Goal: Task Accomplishment & Management: Complete application form

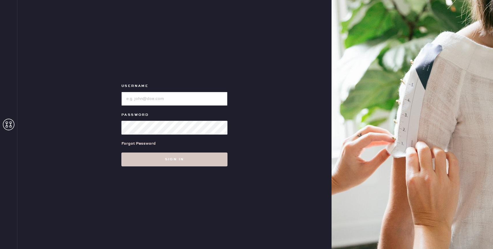
type input "reformationrittenhouse"
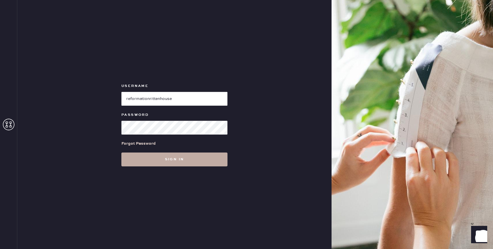
click at [178, 159] on button "Sign in" at bounding box center [174, 159] width 106 height 14
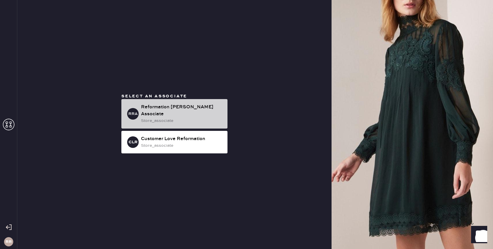
click at [191, 114] on div "Reformation [PERSON_NAME] Associate" at bounding box center [182, 111] width 82 height 14
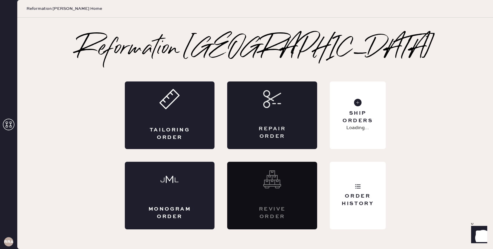
click at [275, 117] on div "Repair Order" at bounding box center [272, 114] width 90 height 67
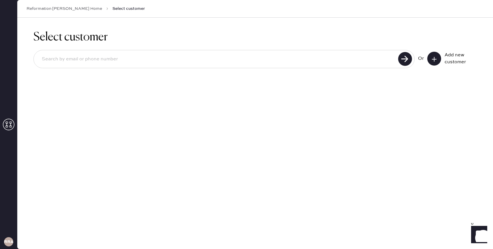
click at [314, 62] on input at bounding box center [216, 58] width 359 height 13
click at [439, 59] on button at bounding box center [434, 59] width 14 height 14
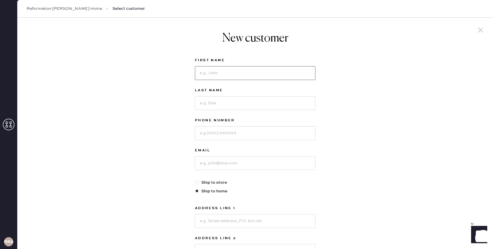
click at [244, 72] on input at bounding box center [255, 73] width 121 height 14
type input "[PERSON_NAME]"
click at [218, 101] on input at bounding box center [255, 103] width 121 height 14
click at [205, 133] on input at bounding box center [255, 133] width 121 height 14
type input "2155938440"
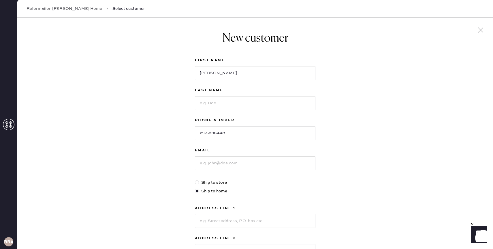
click at [252, 94] on div "Last Name" at bounding box center [255, 91] width 121 height 8
click at [241, 105] on input at bounding box center [255, 103] width 121 height 14
type input "[PERSON_NAME]"
click at [228, 170] on div "Email" at bounding box center [255, 163] width 121 height 32
click at [230, 168] on input at bounding box center [255, 163] width 121 height 14
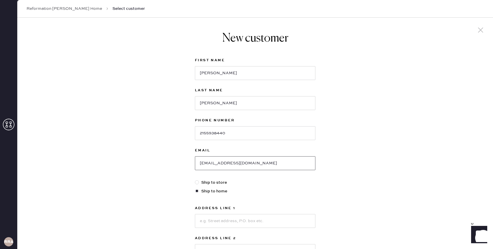
type input "[EMAIL_ADDRESS][DOMAIN_NAME]"
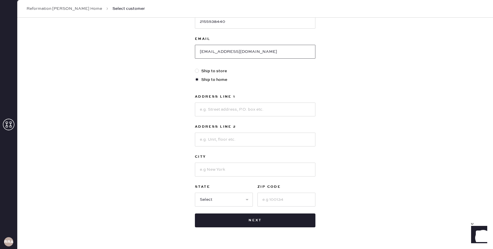
scroll to position [127, 0]
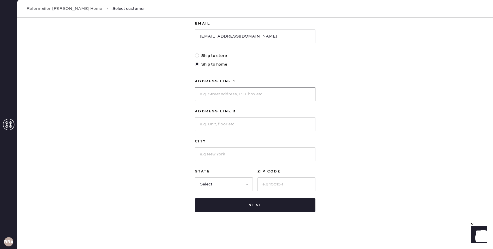
click at [239, 96] on input at bounding box center [255, 94] width 121 height 14
click at [231, 96] on input "[STREET_ADDRESS]" at bounding box center [255, 94] width 121 height 14
type input "[STREET_ADDRESS]"
click at [214, 157] on input at bounding box center [255, 154] width 121 height 14
type input "[GEOGRAPHIC_DATA]"
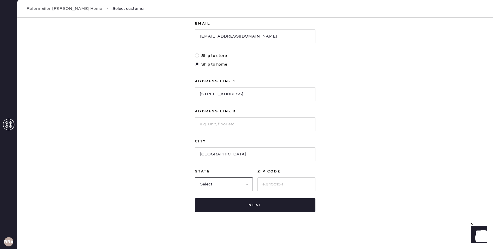
click at [228, 181] on select "Select AK AL AR AZ CA CO CT [GEOGRAPHIC_DATA] DE FL [GEOGRAPHIC_DATA] HI [GEOGR…" at bounding box center [224, 184] width 58 height 14
select select "PA"
click at [195, 177] on select "Select AK AL AR AZ CA CO CT [GEOGRAPHIC_DATA] DE FL [GEOGRAPHIC_DATA] HI [GEOGR…" at bounding box center [224, 184] width 58 height 14
click at [275, 186] on input at bounding box center [287, 184] width 58 height 14
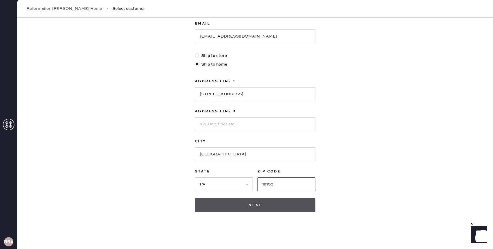
type input "19103"
click at [271, 205] on button "Next" at bounding box center [255, 205] width 121 height 14
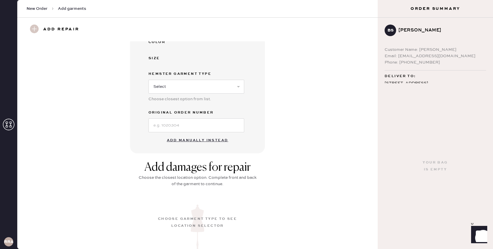
click at [198, 141] on button "Add manually instead" at bounding box center [198, 140] width 68 height 12
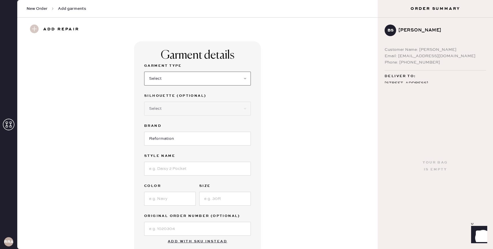
click at [202, 75] on select "Select Basic Skirt Jeans Leggings Pants Shorts Basic Sleeved Dress Basic Sleeve…" at bounding box center [197, 79] width 107 height 14
select select "11"
click at [144, 72] on select "Select Basic Skirt Jeans Leggings Pants Shorts Basic Sleeved Dress Basic Sleeve…" at bounding box center [197, 79] width 107 height 14
click at [185, 108] on select "Select Coat Casual Jacket Blazer Other" at bounding box center [197, 109] width 107 height 14
select select "other"
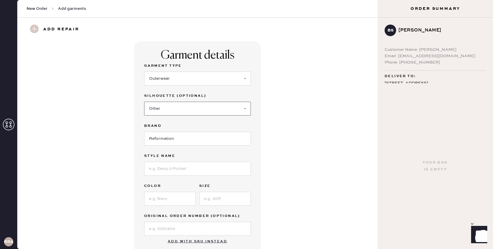
click at [144, 102] on select "Select Coat Casual Jacket Blazer Other" at bounding box center [197, 109] width 107 height 14
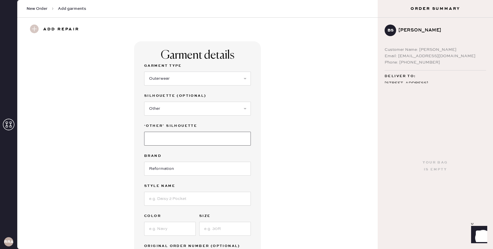
click at [178, 138] on input at bounding box center [197, 139] width 107 height 14
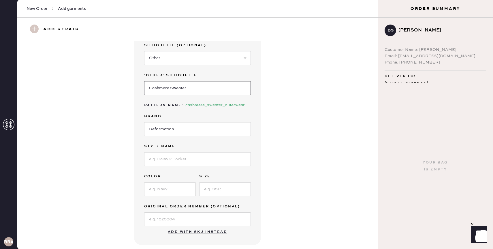
scroll to position [65, 0]
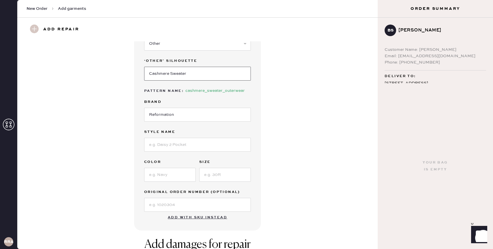
type input "Cashmere Sweater"
click at [179, 145] on input at bounding box center [197, 145] width 107 height 14
type input "[PERSON_NAME]"
click at [173, 201] on input at bounding box center [197, 205] width 107 height 14
paste input "#S25253377"
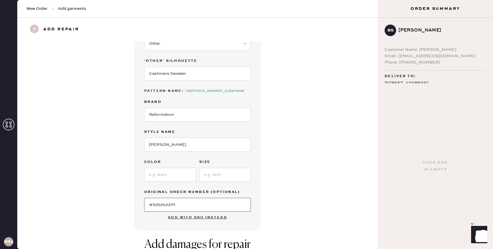
type input "#S25253377"
click at [166, 174] on input at bounding box center [170, 175] width 52 height 14
type input "cocoa"
click at [221, 170] on input at bounding box center [225, 175] width 52 height 14
type input "S"
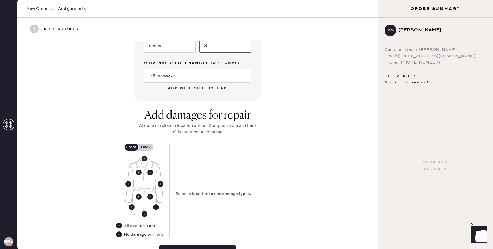
scroll to position [229, 0]
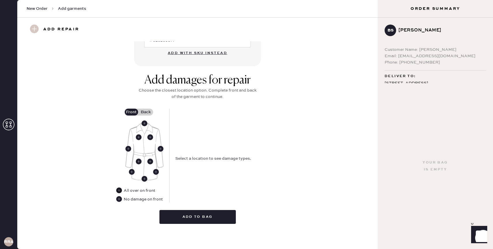
click at [121, 189] on use at bounding box center [119, 190] width 6 height 6
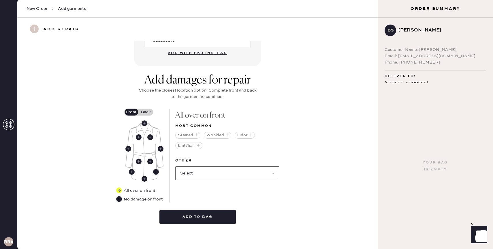
click at [222, 168] on select "Select Broken / Ripped Hem Broken Beads Broken Belt Loop Broken Button Broken E…" at bounding box center [227, 173] width 104 height 14
select select "1545"
click at [175, 166] on select "Select Broken / Ripped Hem Broken Beads Broken Belt Loop Broken Button Broken E…" at bounding box center [227, 173] width 104 height 14
select select
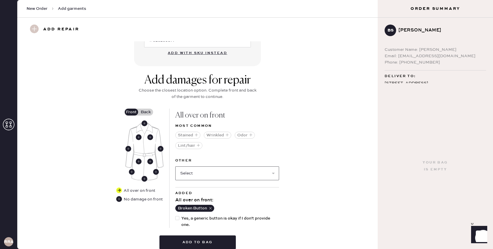
click at [231, 173] on select "Select Broken / Ripped Hem Broken Beads Broken Belt Loop Broken Elastic Broken …" at bounding box center [227, 173] width 104 height 14
click at [187, 219] on span "Yes, a generic button is okay if I don't provide one." at bounding box center [229, 221] width 97 height 13
click at [176, 215] on input "Yes, a generic button is okay if I don't provide one." at bounding box center [175, 215] width 0 height 0
checkbox input "true"
click at [204, 238] on button "Add to bag" at bounding box center [197, 242] width 76 height 14
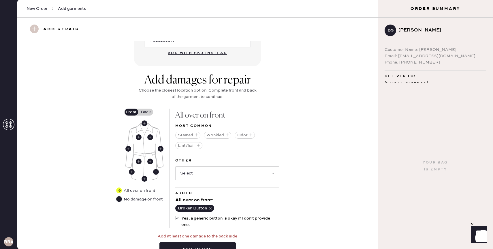
click at [148, 111] on label "Back" at bounding box center [146, 111] width 14 height 7
click at [146, 112] on input "Back" at bounding box center [146, 112] width 0 height 0
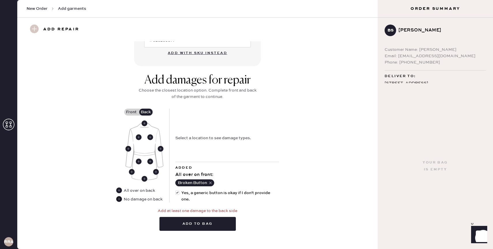
click at [118, 198] on use at bounding box center [119, 199] width 6 height 6
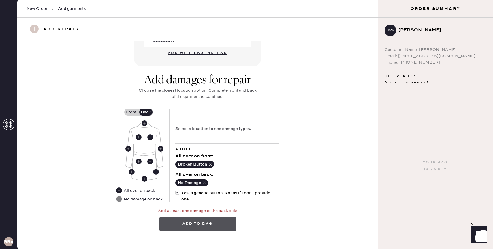
click at [194, 222] on button "Add to bag" at bounding box center [197, 224] width 76 height 14
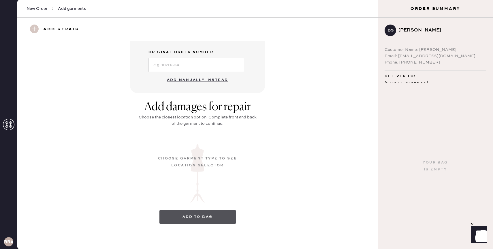
scroll to position [35, 0]
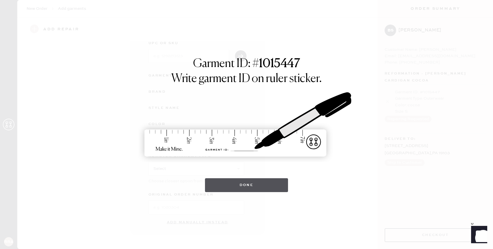
click at [243, 189] on button "Done" at bounding box center [246, 185] width 83 height 14
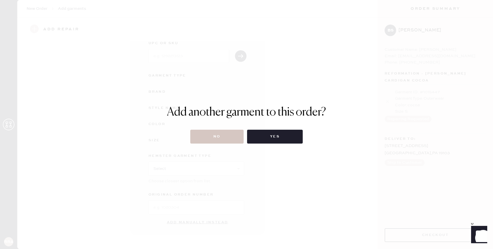
click at [217, 129] on div "Add another garment to this order? No Yes" at bounding box center [246, 124] width 159 height 38
click at [217, 132] on button "No" at bounding box center [216, 136] width 53 height 14
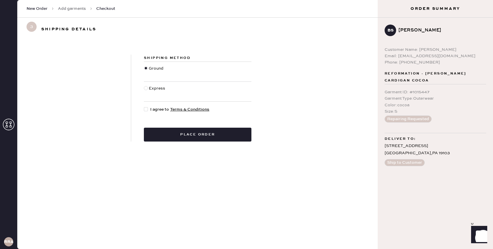
click at [149, 110] on div at bounding box center [147, 109] width 6 height 6
click at [144, 106] on input "I agree to Terms & Conditions" at bounding box center [144, 106] width 0 height 0
checkbox input "true"
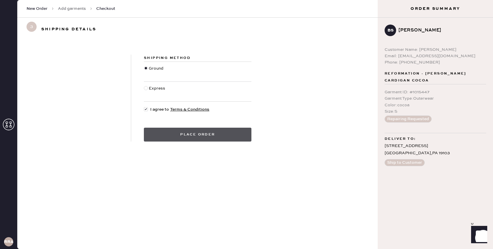
click at [194, 132] on button "Place order" at bounding box center [198, 134] width 108 height 14
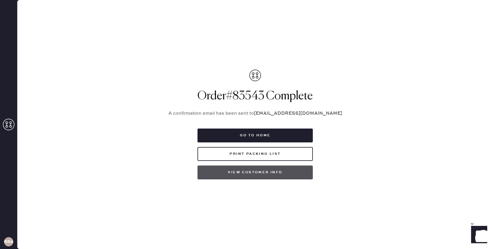
click at [268, 172] on button "View customer info" at bounding box center [255, 172] width 115 height 14
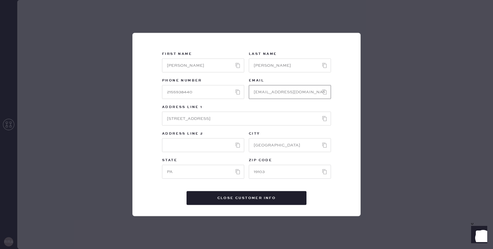
click at [272, 97] on input "string" at bounding box center [290, 92] width 82 height 14
click at [278, 95] on input "string" at bounding box center [290, 92] width 82 height 14
click at [278, 94] on input "string" at bounding box center [290, 92] width 82 height 14
click at [286, 93] on input "string" at bounding box center [290, 92] width 82 height 14
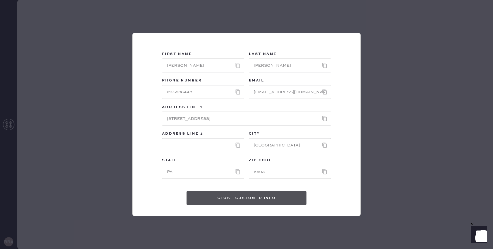
click at [247, 196] on button "Close Customer Info" at bounding box center [247, 198] width 120 height 14
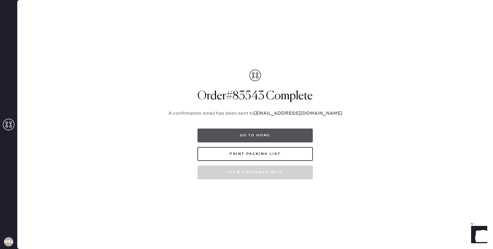
click at [271, 138] on button "Go to home" at bounding box center [255, 135] width 115 height 14
